Goal: Check status: Check status

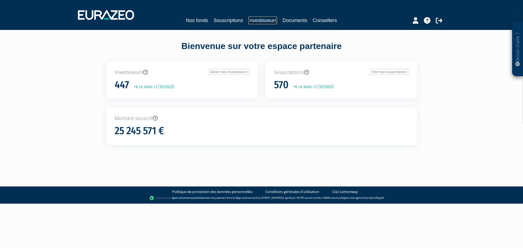
click at [267, 20] on link "Investisseurs" at bounding box center [262, 21] width 29 height 8
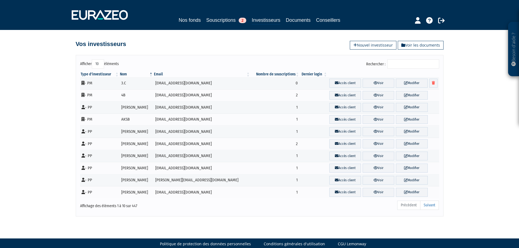
click at [405, 64] on input "Rechercher :" at bounding box center [413, 63] width 52 height 9
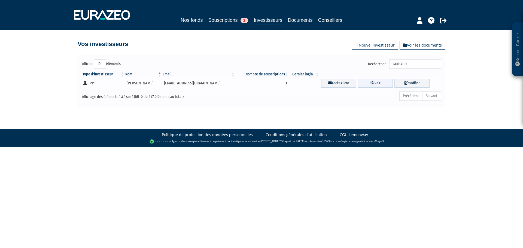
type input "GUIBAUD"
click at [378, 84] on link "Voir" at bounding box center [375, 83] width 35 height 9
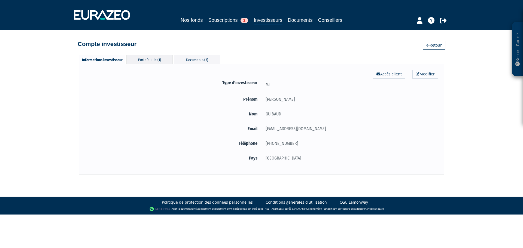
click at [167, 63] on div "Portefeuille (1)" at bounding box center [149, 59] width 46 height 9
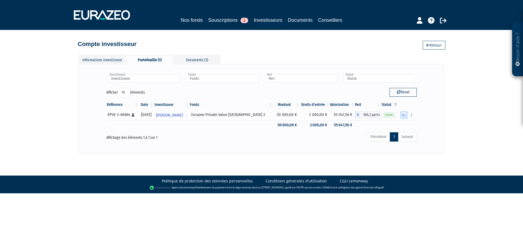
click at [405, 115] on icon "button" at bounding box center [404, 115] width 4 height 4
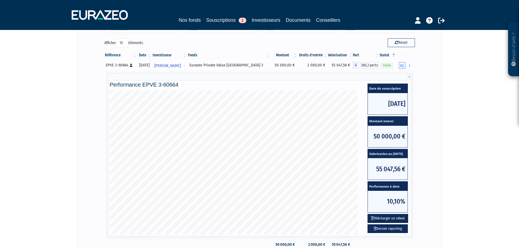
scroll to position [54, 0]
